Goal: Information Seeking & Learning: Learn about a topic

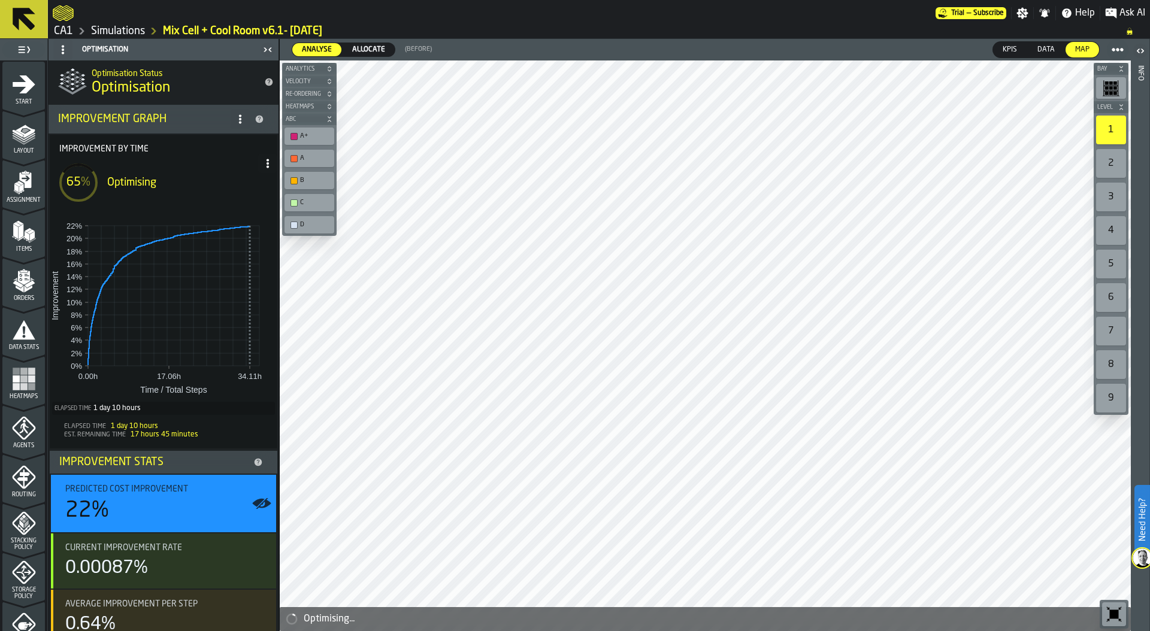
click at [268, 161] on icon at bounding box center [268, 164] width 10 height 10
click at [246, 187] on div "Show Run Options" at bounding box center [227, 187] width 78 height 14
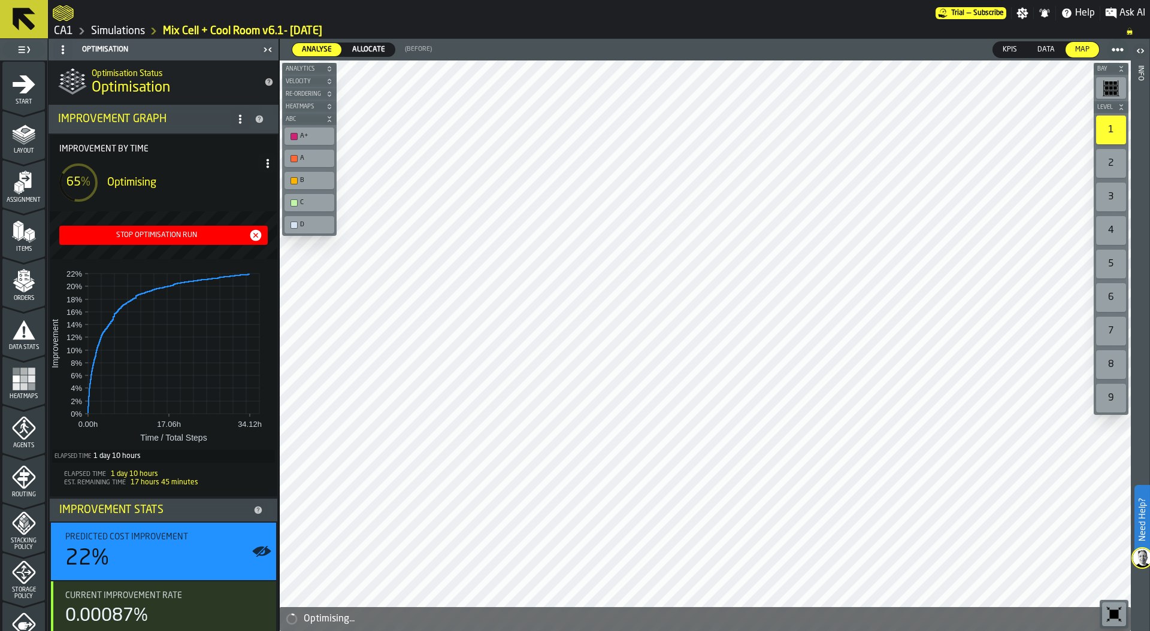
click at [173, 239] on div "Stop Optimisation Run" at bounding box center [156, 235] width 184 height 8
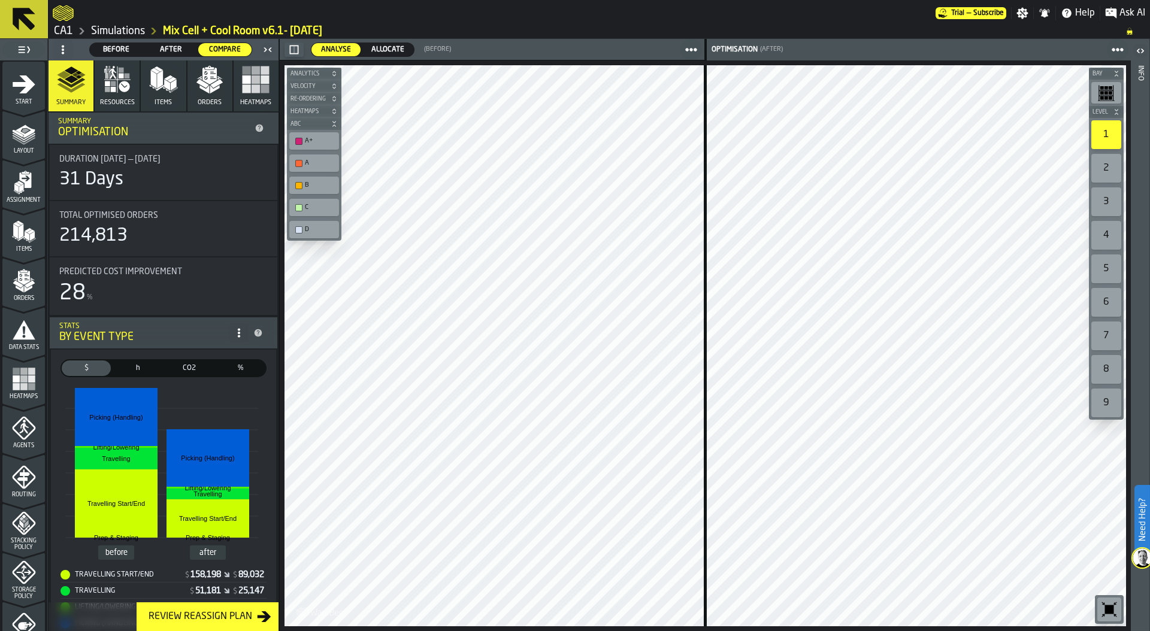
click at [131, 32] on link "Simulations" at bounding box center [118, 31] width 54 height 13
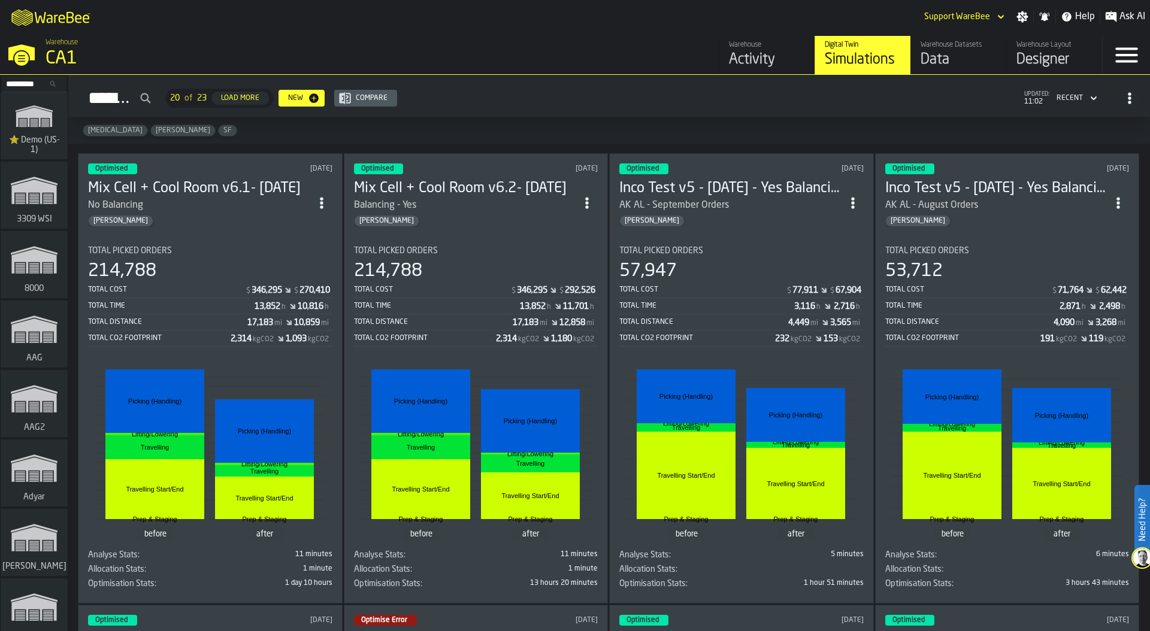
click at [260, 226] on div "Optimised [DATE] Mix Cell + Cool Room v6.1- [DATE] No Balancing [PERSON_NAME] T…" at bounding box center [210, 378] width 265 height 450
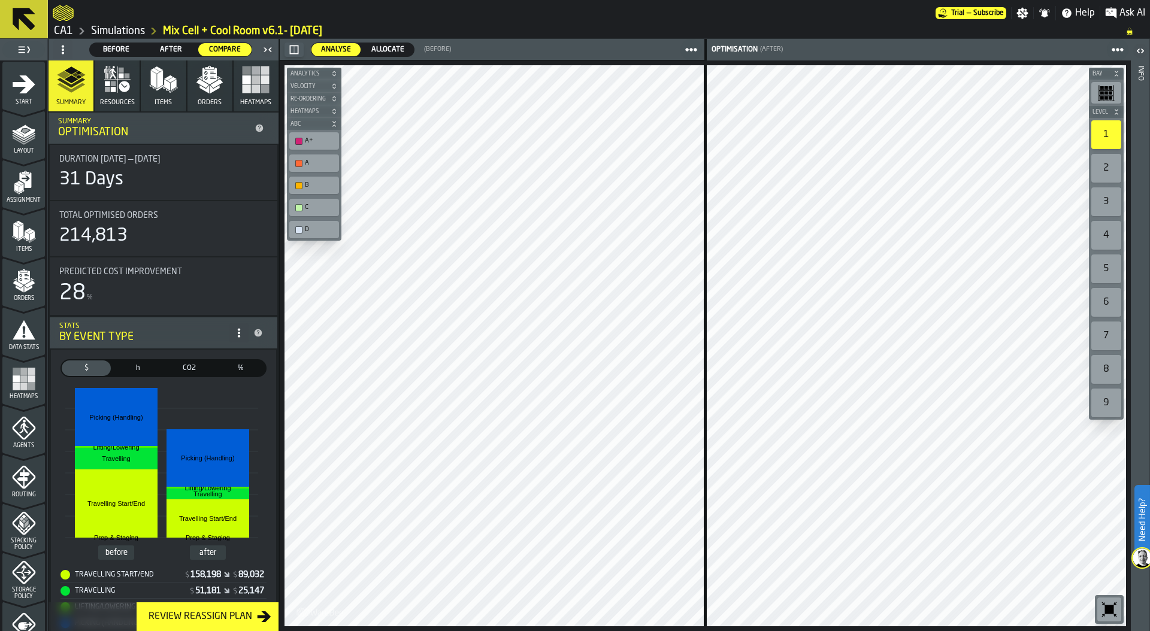
click at [128, 103] on span "Resources" at bounding box center [117, 103] width 35 height 8
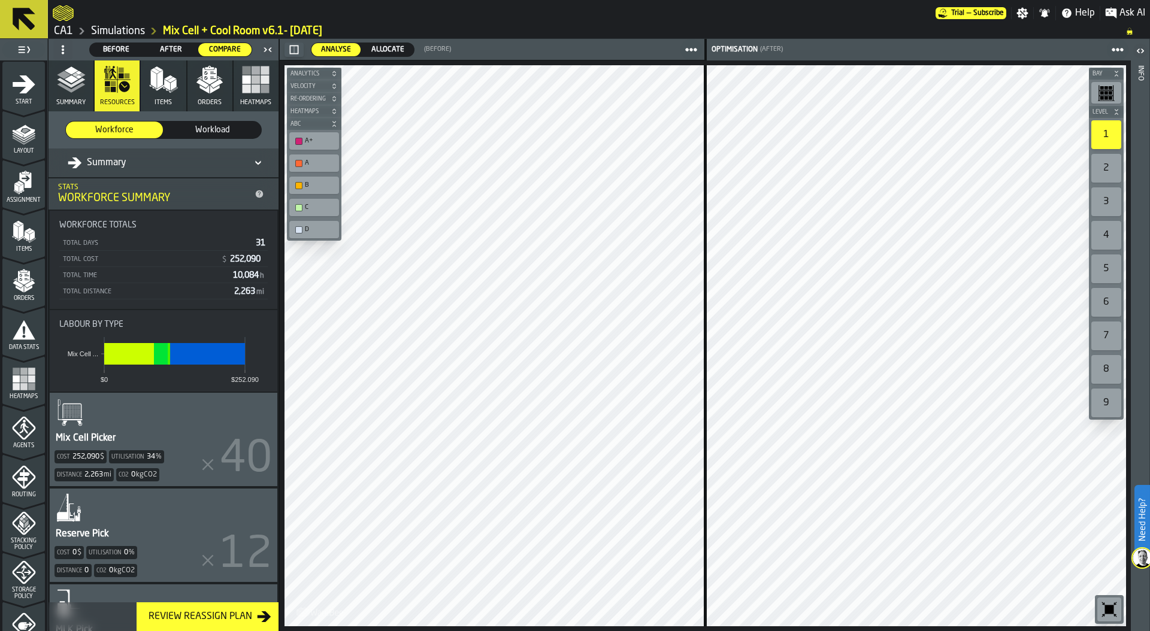
click at [208, 127] on span "Workload" at bounding box center [212, 130] width 87 height 12
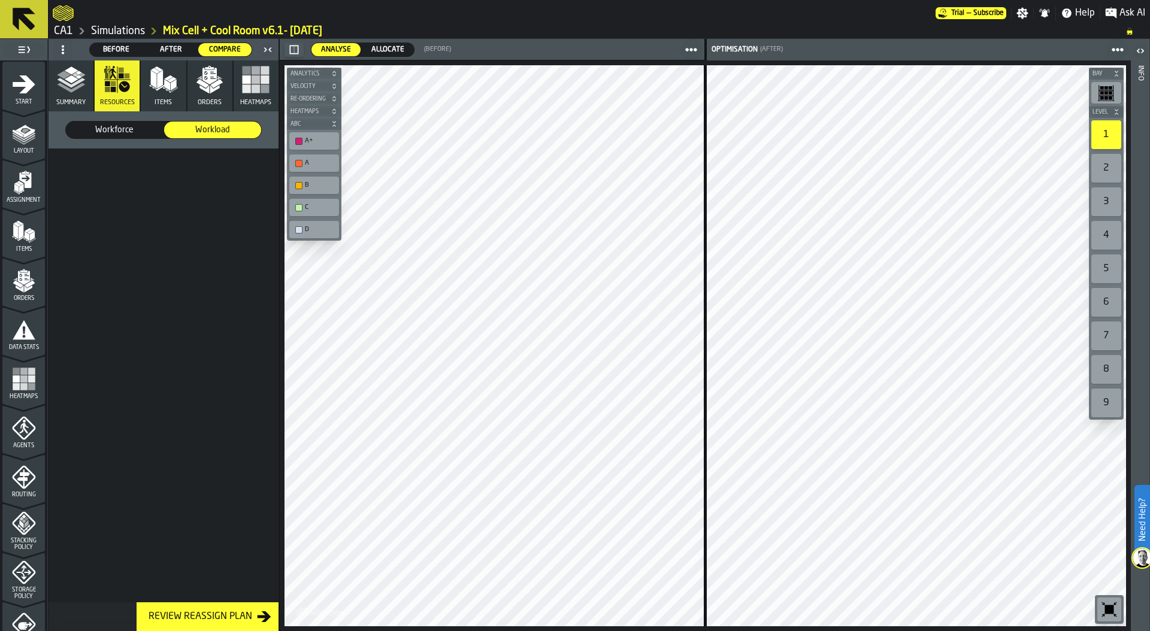
click at [173, 43] on label "After After" at bounding box center [171, 50] width 55 height 14
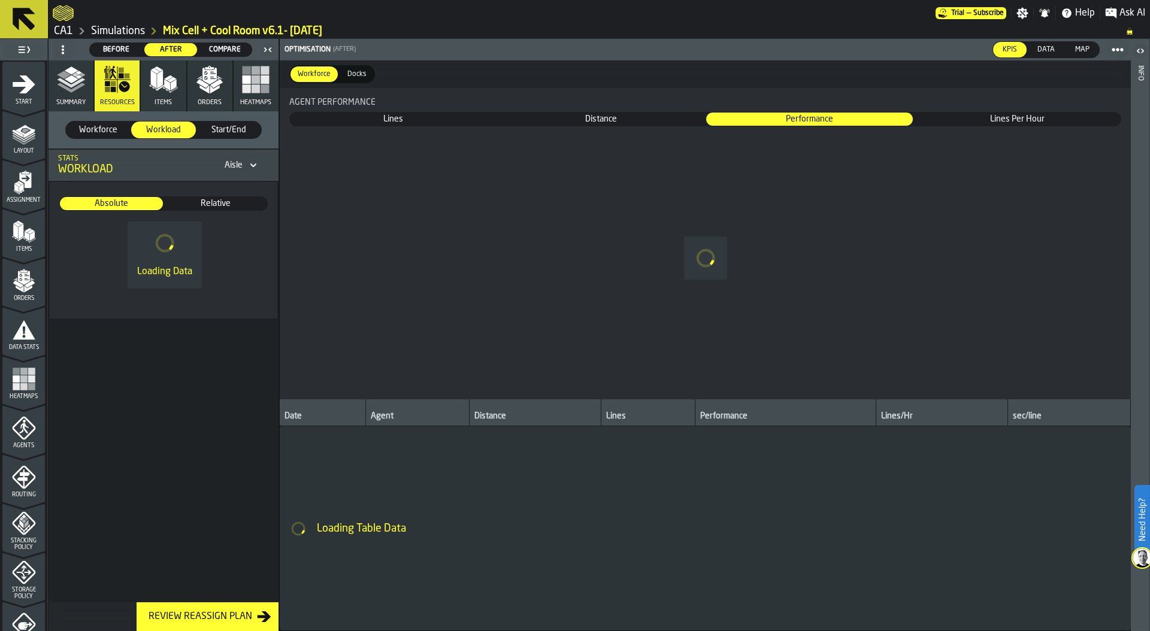
click at [173, 43] on label "After After" at bounding box center [171, 50] width 55 height 14
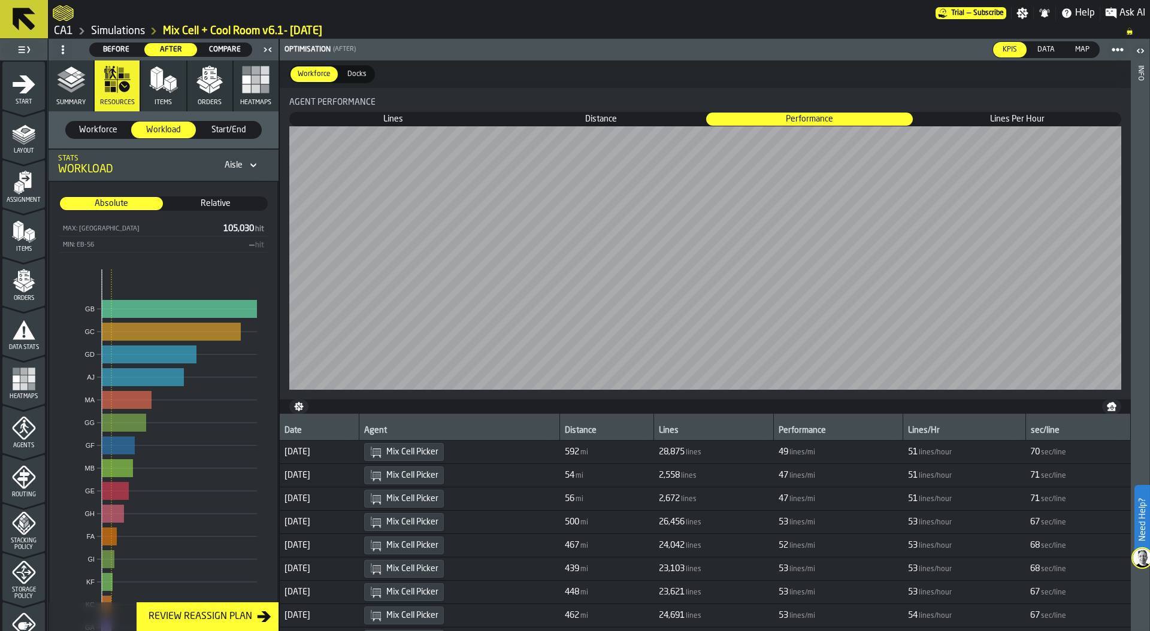
click at [198, 202] on span "Relative" at bounding box center [216, 204] width 102 height 12
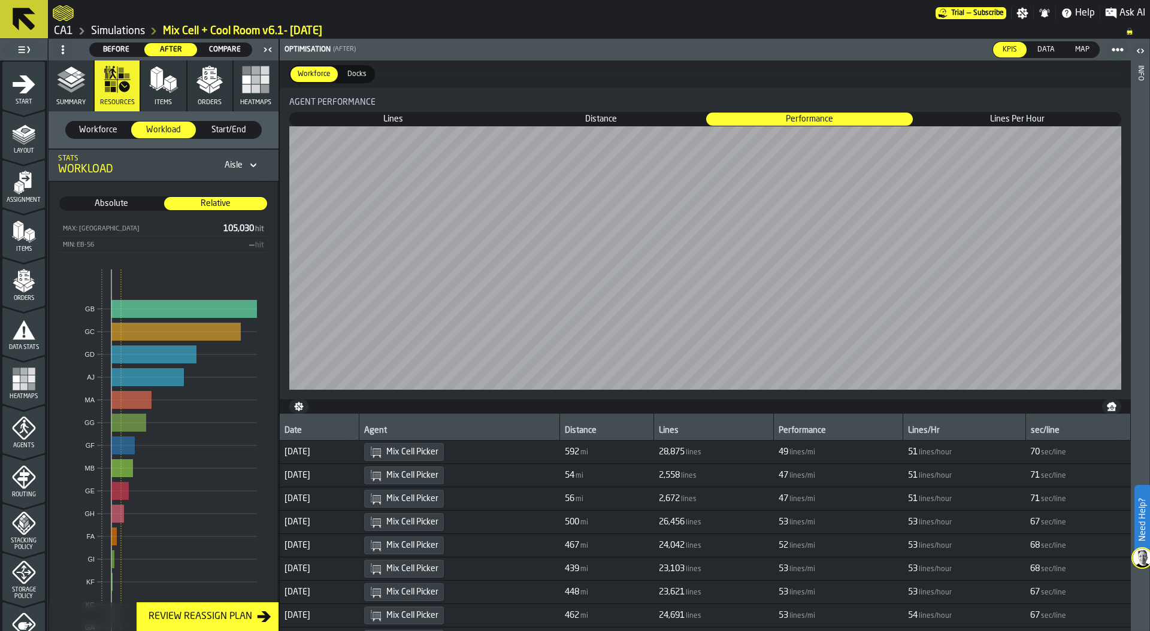
click at [116, 205] on span "Absolute" at bounding box center [111, 204] width 102 height 12
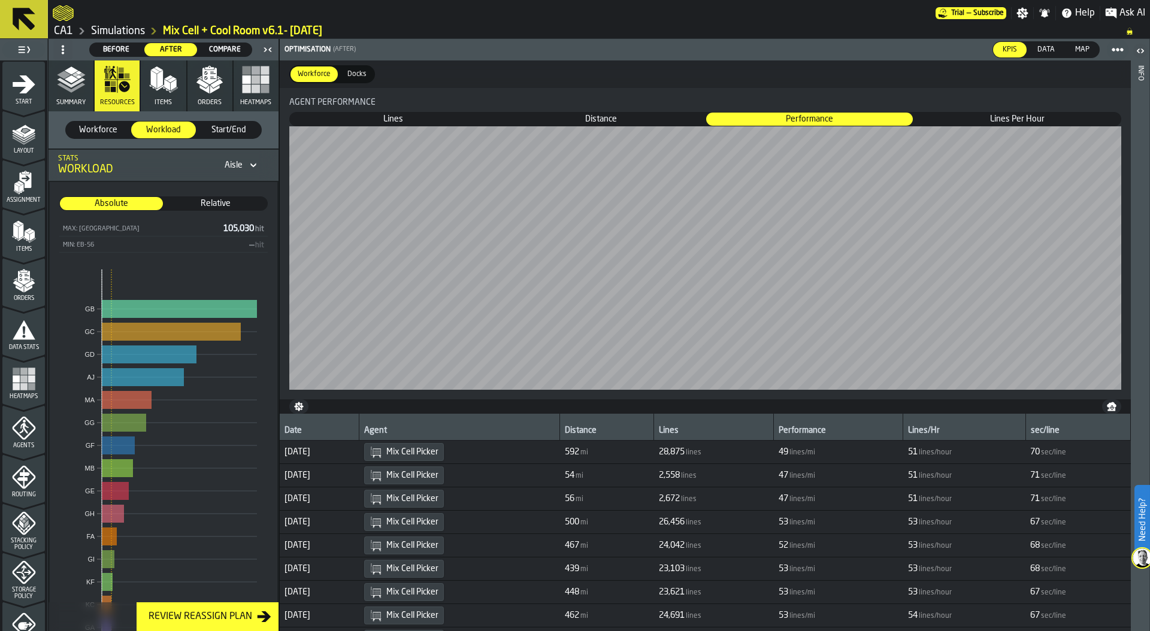
click at [102, 128] on span "Workforce" at bounding box center [98, 130] width 55 height 12
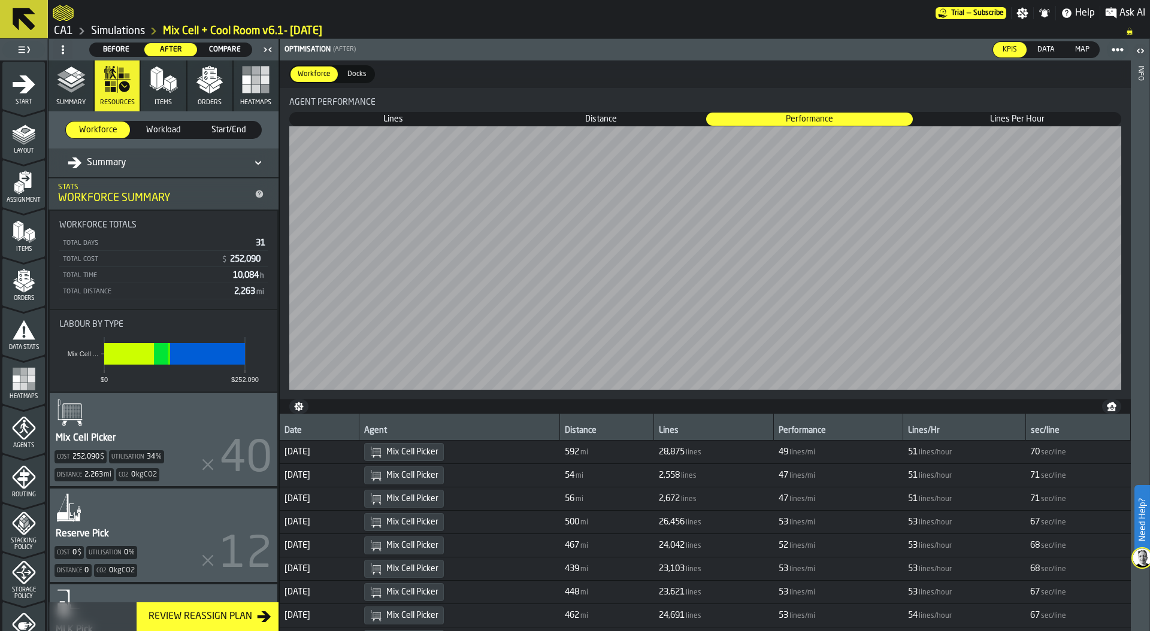
click at [158, 91] on icon "button" at bounding box center [163, 79] width 29 height 29
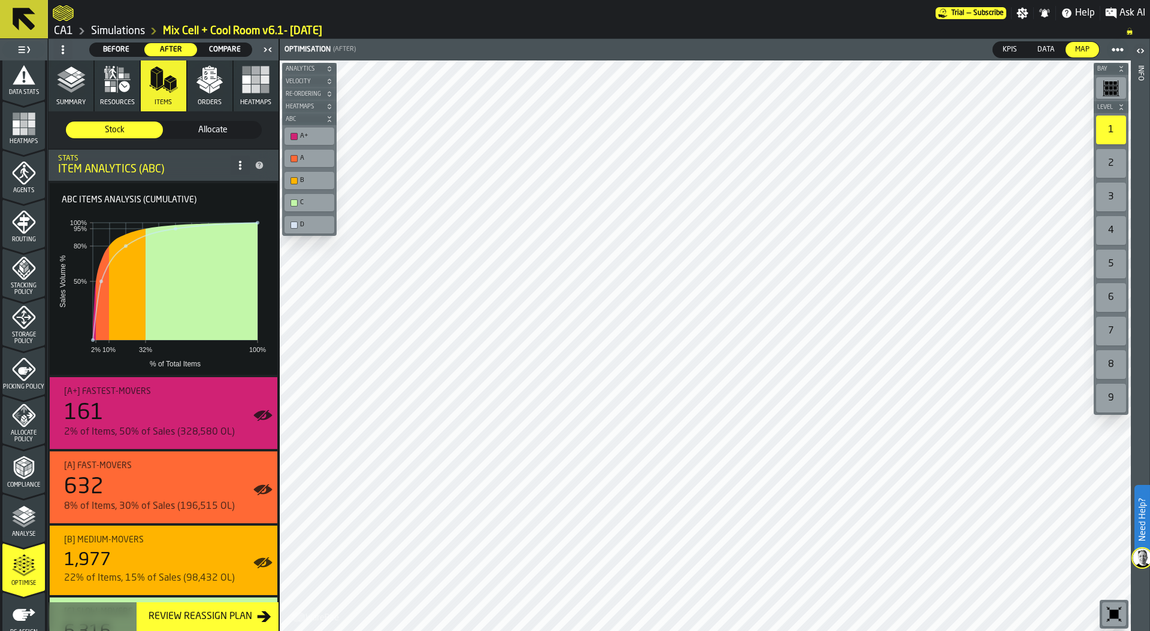
scroll to position [314, 0]
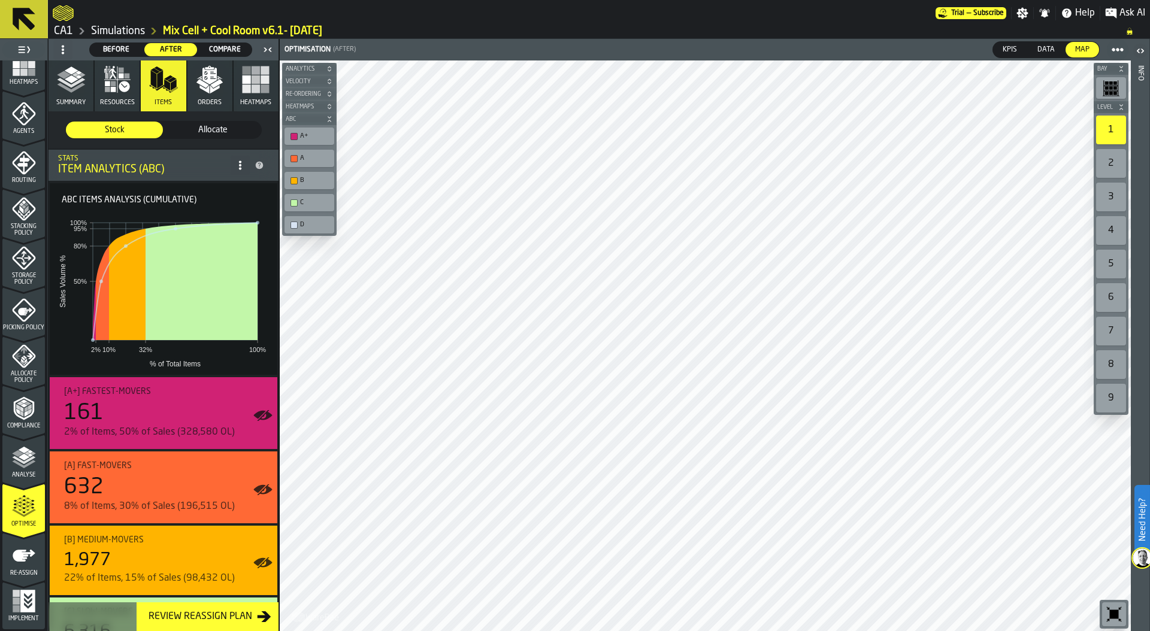
click at [18, 430] on icon "menu Compliance" at bounding box center [23, 433] width 43 height 11
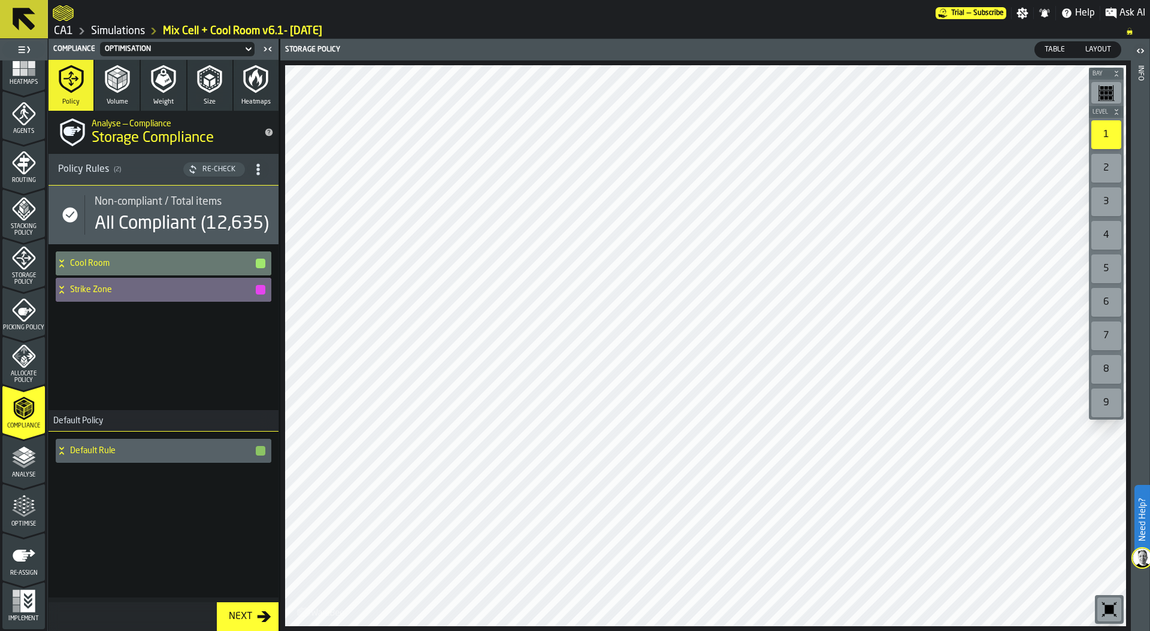
click at [1102, 174] on div "2" at bounding box center [1106, 168] width 30 height 29
click at [26, 488] on div "Optimise" at bounding box center [23, 508] width 43 height 40
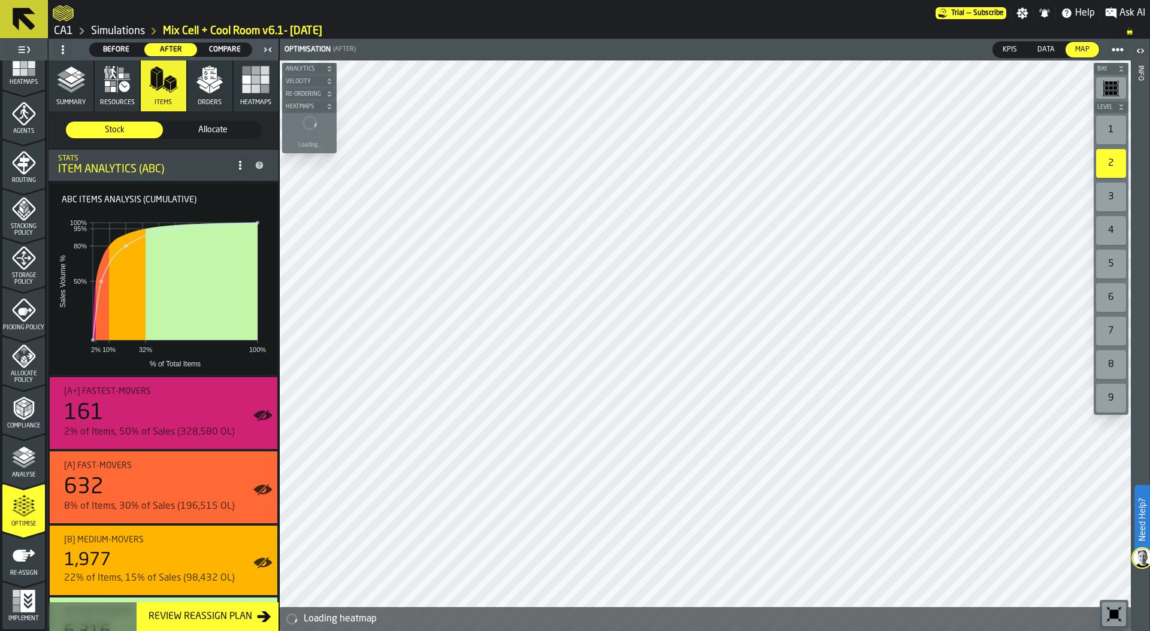
click at [200, 95] on button "Orders" at bounding box center [209, 85] width 45 height 51
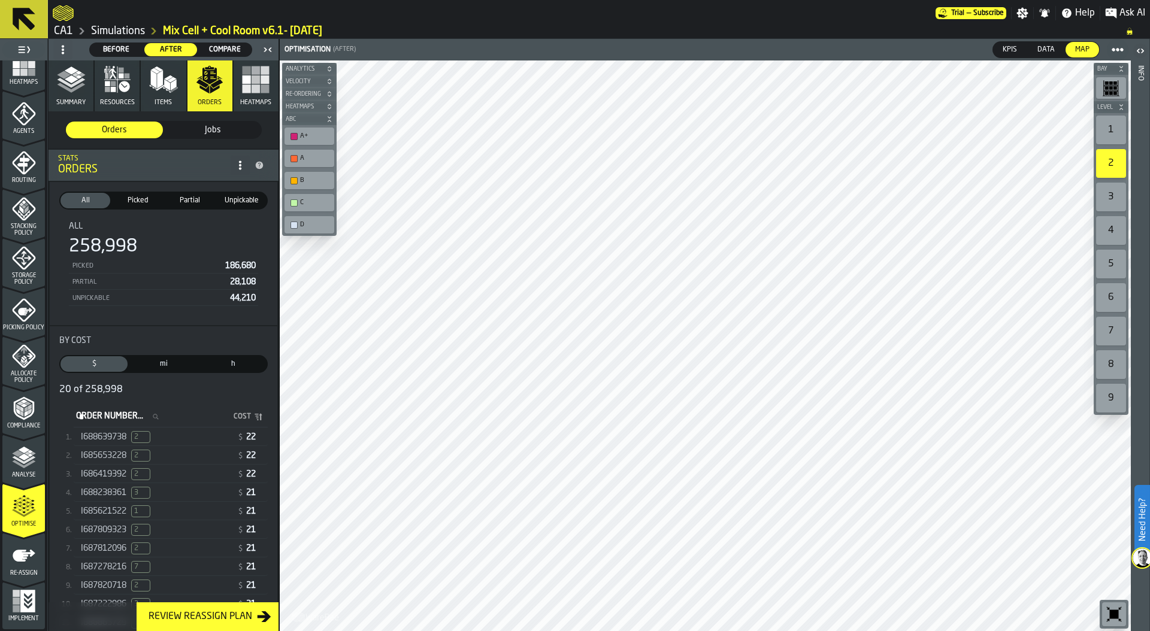
click at [171, 436] on div "I688639738 2" at bounding box center [157, 437] width 152 height 12
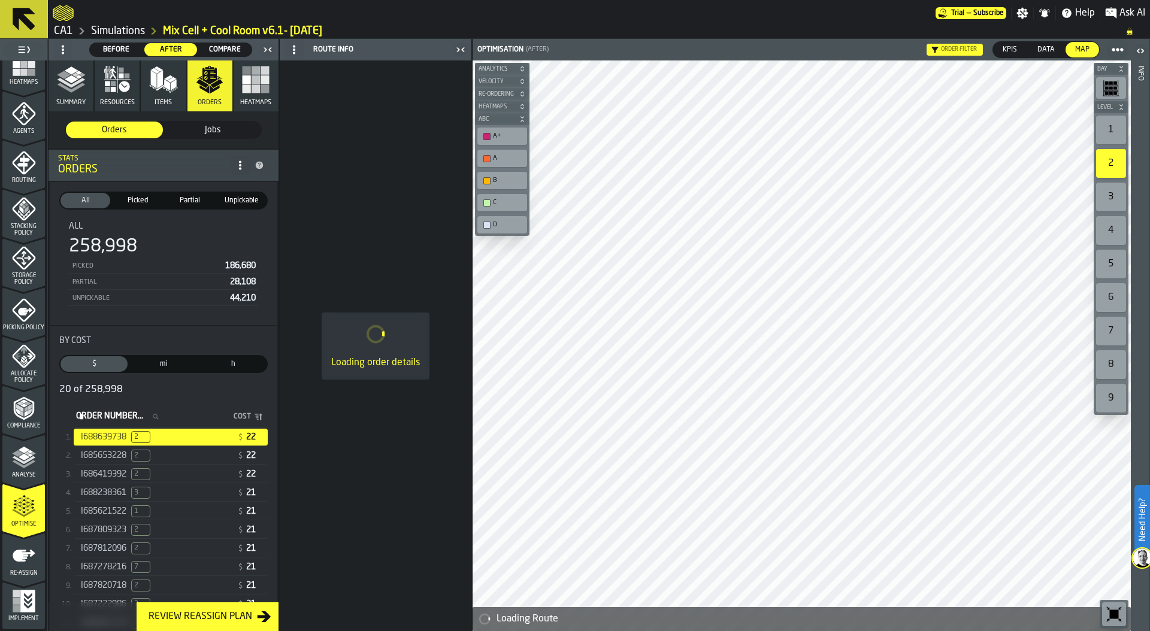
click at [1108, 129] on div "1" at bounding box center [1111, 130] width 30 height 29
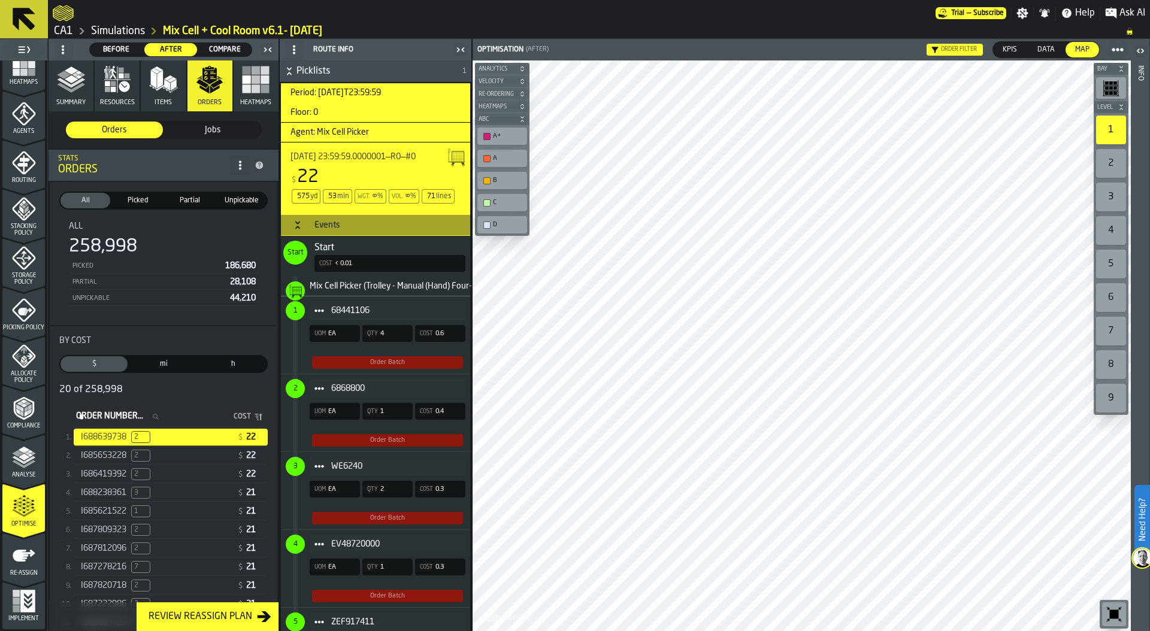
click at [219, 48] on span "Compare" at bounding box center [225, 49] width 44 height 11
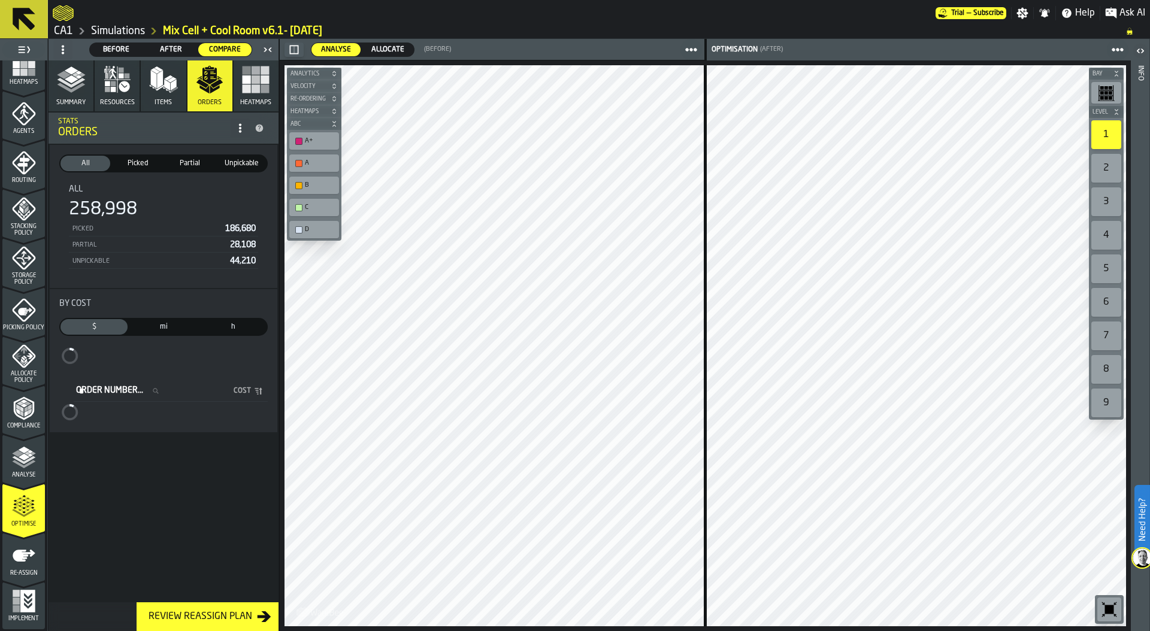
click at [77, 93] on icon "button" at bounding box center [71, 79] width 29 height 29
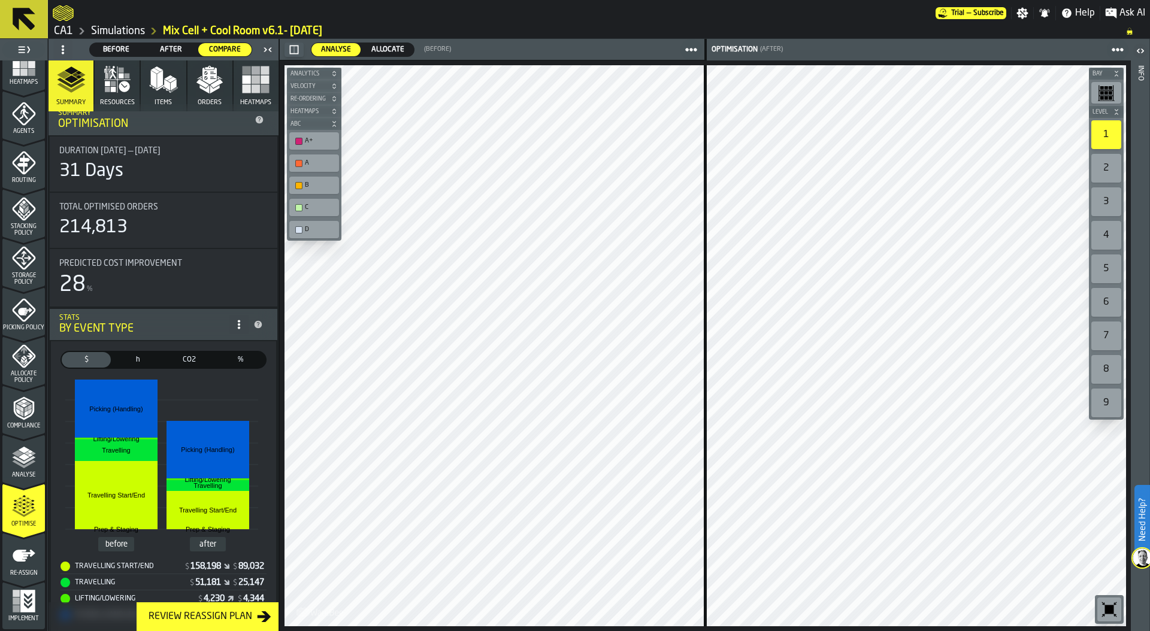
scroll to position [0, 0]
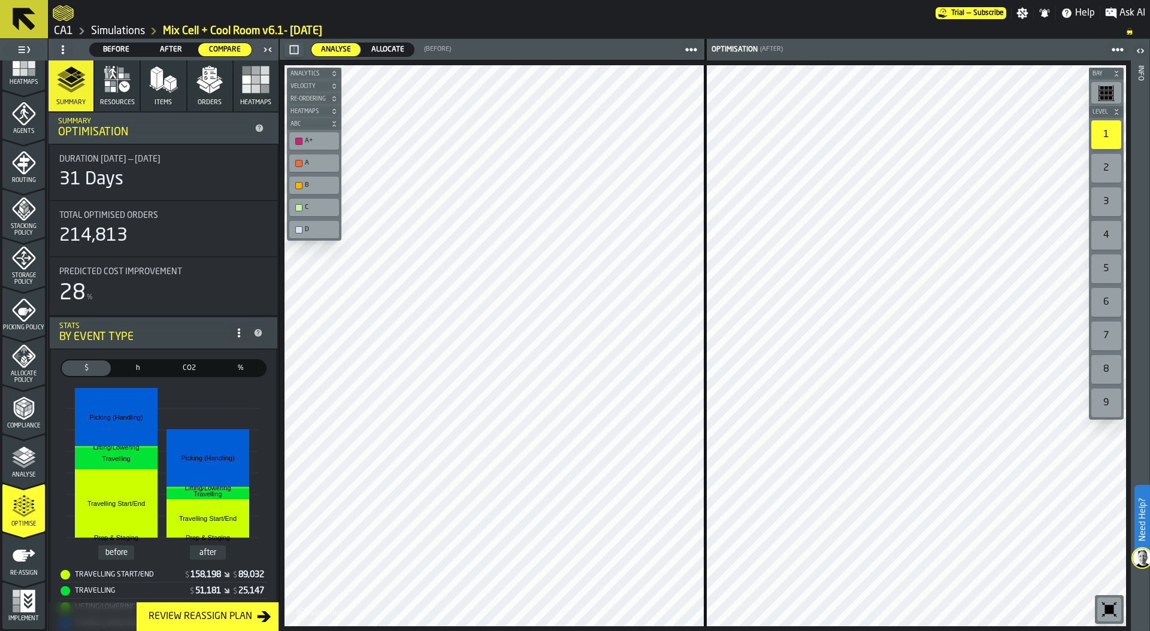
click at [132, 255] on div "Total Optimised Orders 214,813" at bounding box center [164, 228] width 228 height 55
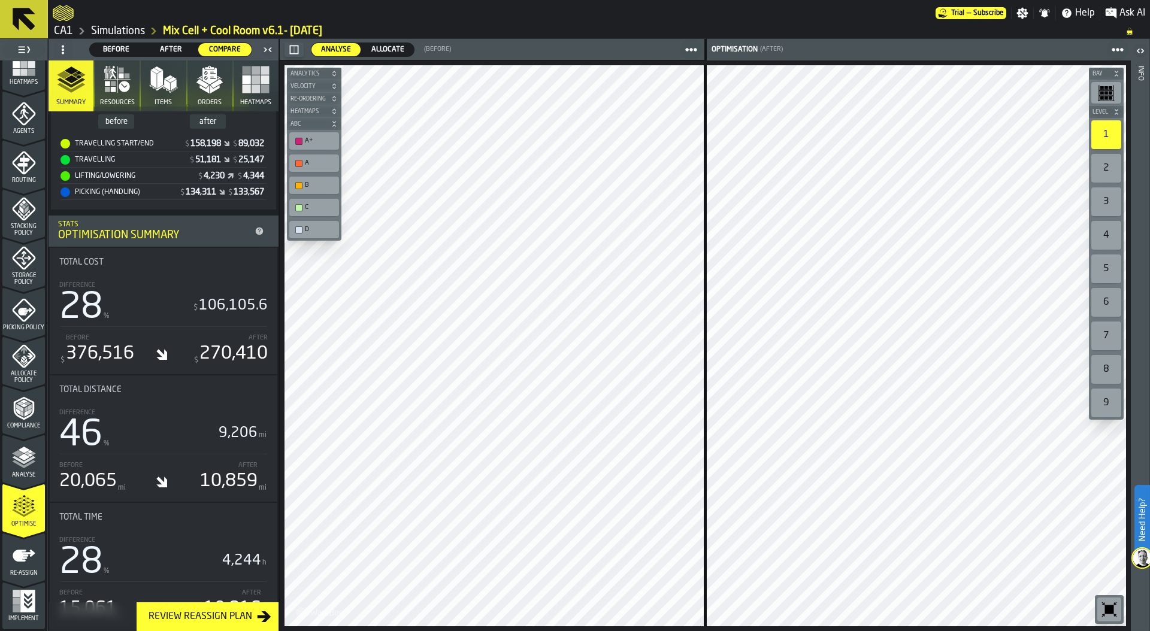
scroll to position [435, 0]
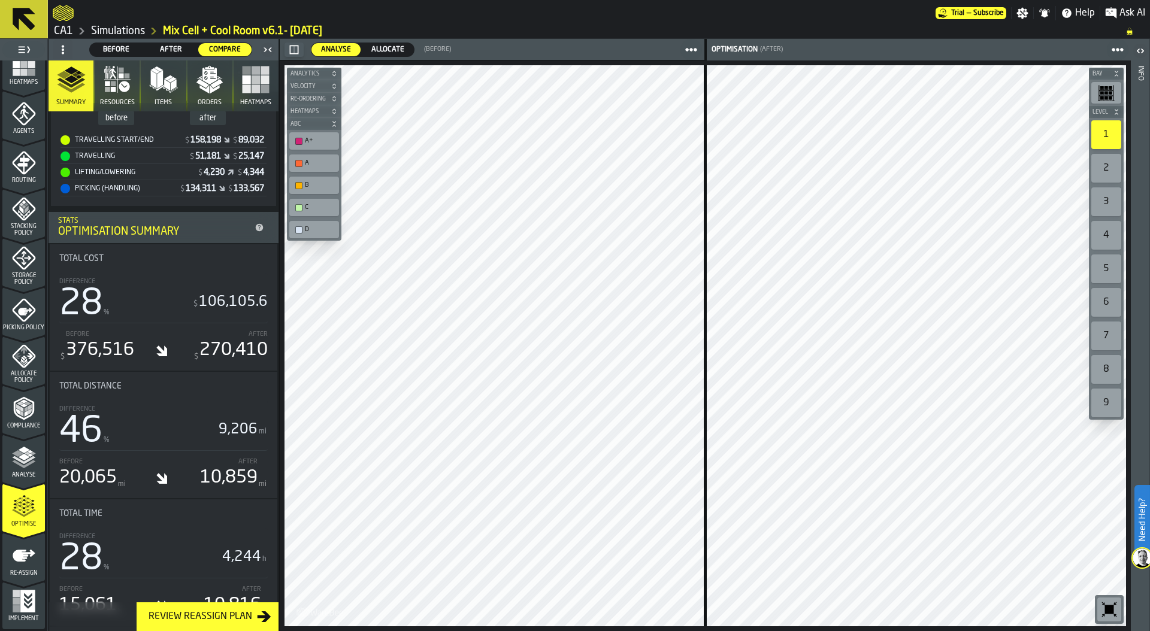
click at [12, 549] on icon "menu Re-assign" at bounding box center [24, 556] width 24 height 24
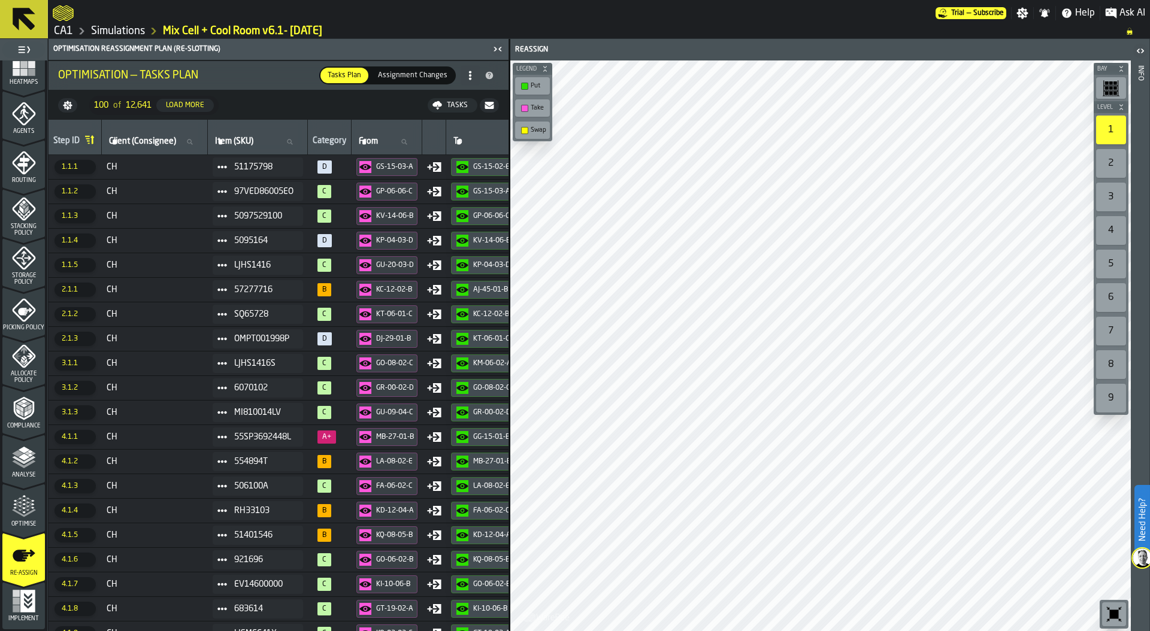
click at [425, 72] on span "Assignment Changes" at bounding box center [412, 75] width 79 height 11
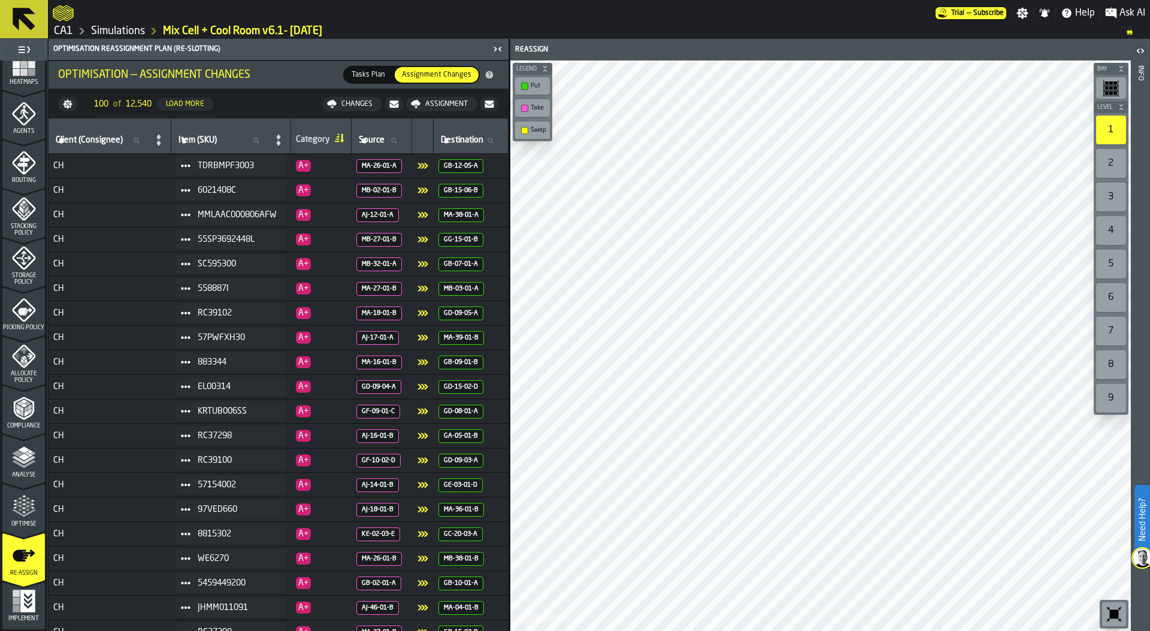
click at [373, 73] on span "Tasks Plan" at bounding box center [368, 74] width 43 height 11
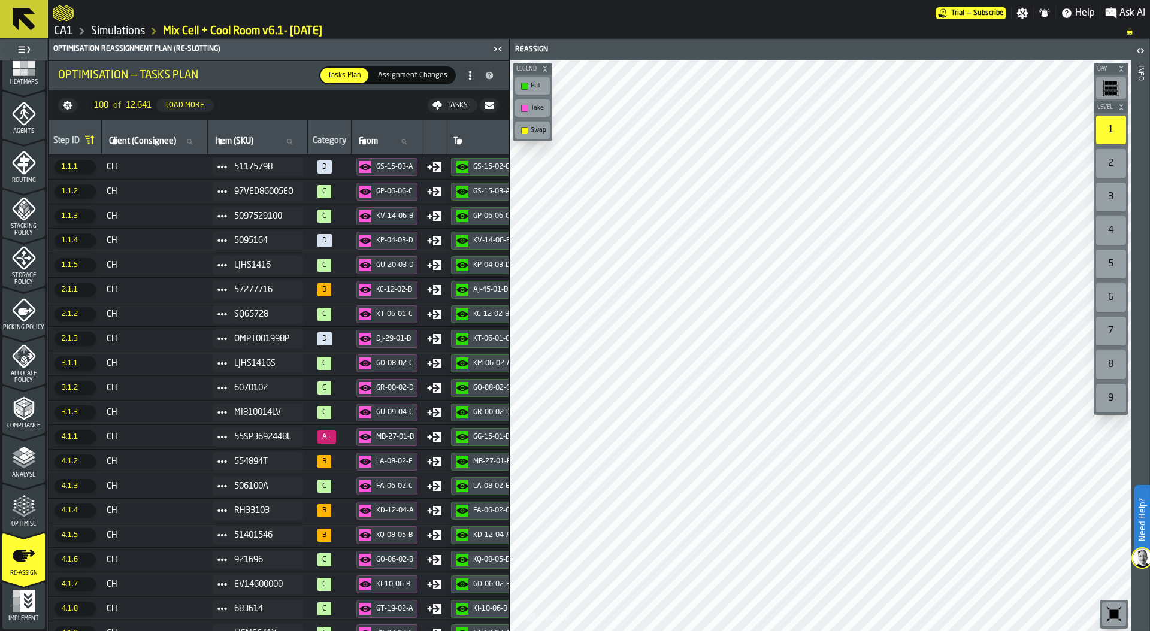
click at [23, 510] on icon "menu Optimise" at bounding box center [24, 507] width 24 height 24
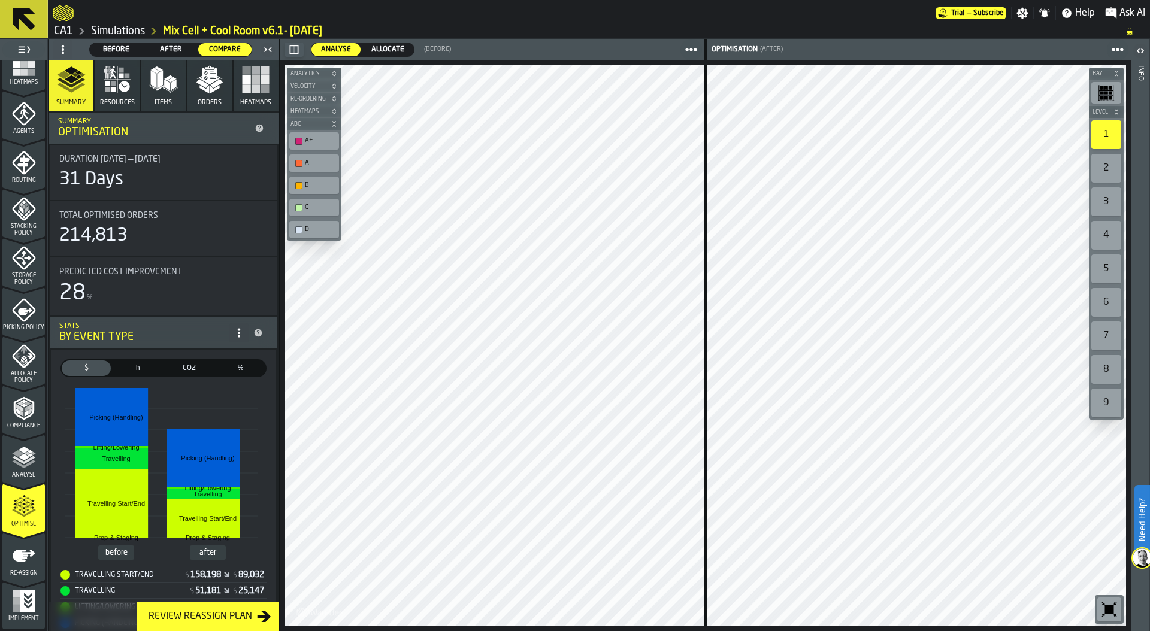
click at [63, 50] on circle at bounding box center [63, 49] width 2 height 2
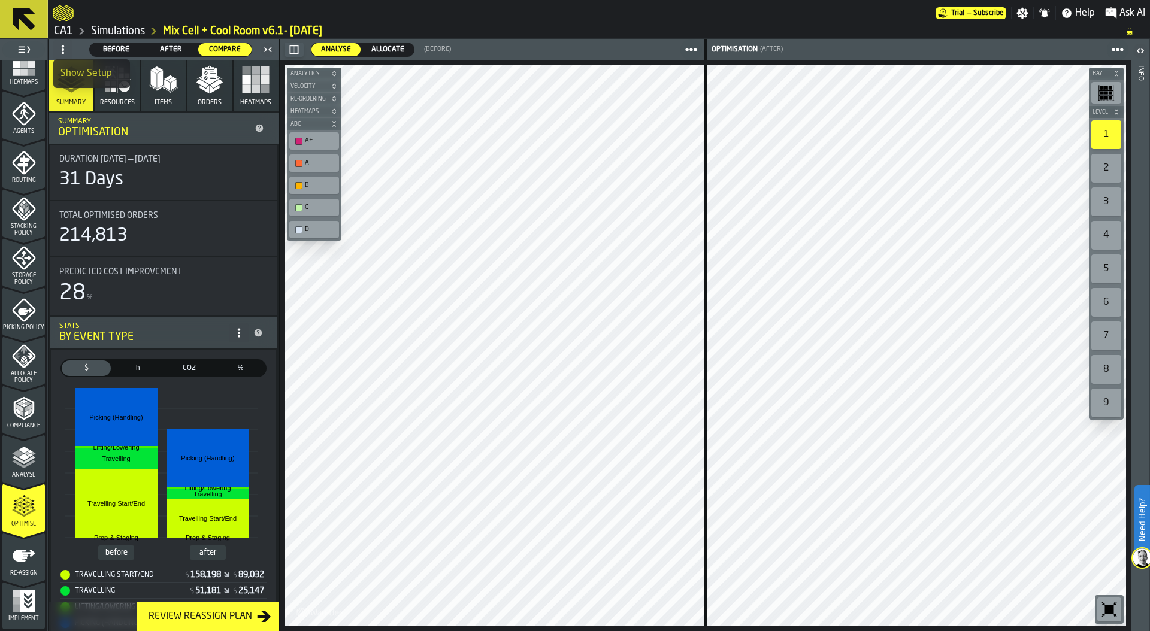
click at [78, 71] on div "Show Setup" at bounding box center [91, 73] width 62 height 14
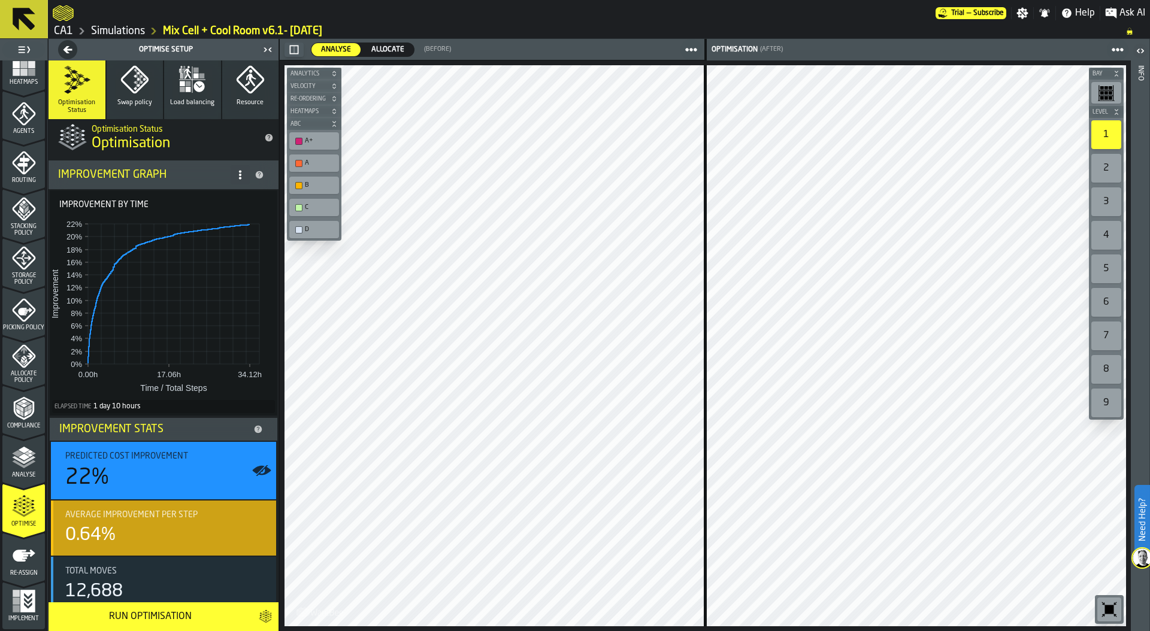
scroll to position [0, 0]
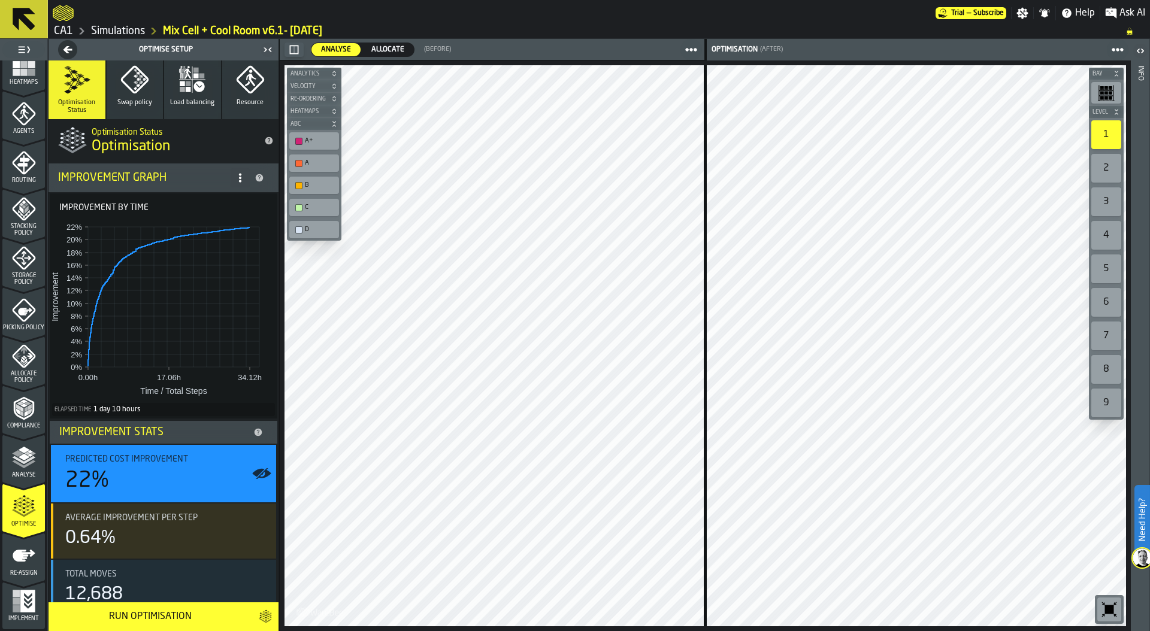
click at [4, 535] on icon "menu Optimise" at bounding box center [23, 532] width 43 height 47
click at [8, 553] on div "Re-assign" at bounding box center [23, 560] width 43 height 33
